Goal: Transaction & Acquisition: Purchase product/service

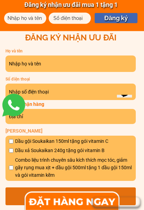
scroll to position [391, 0]
click at [76, 62] on input "text" at bounding box center [70, 63] width 127 height 16
type input "0937187788"
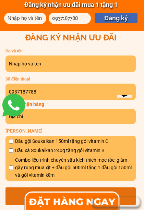
type input "0937187788"
type input "[PERSON_NAME]"
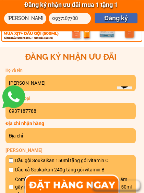
scroll to position [371, 0]
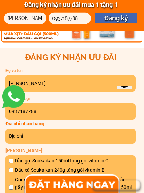
click at [59, 136] on input "text" at bounding box center [70, 135] width 127 height 15
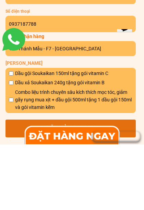
scroll to position [393, 0]
type input "151 Thánh Mẫu - F7 - [GEOGRAPHIC_DATA]"
click at [13, 163] on input "checkbox" at bounding box center [11, 165] width 4 height 4
checkbox input "true"
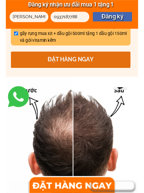
scroll to position [521, 0]
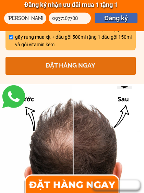
click at [73, 65] on p "ĐẶT HÀNG NGAY" at bounding box center [70, 66] width 130 height 18
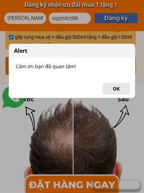
click at [117, 89] on button "OK" at bounding box center [115, 89] width 27 height 12
